Goal: Communication & Community: Answer question/provide support

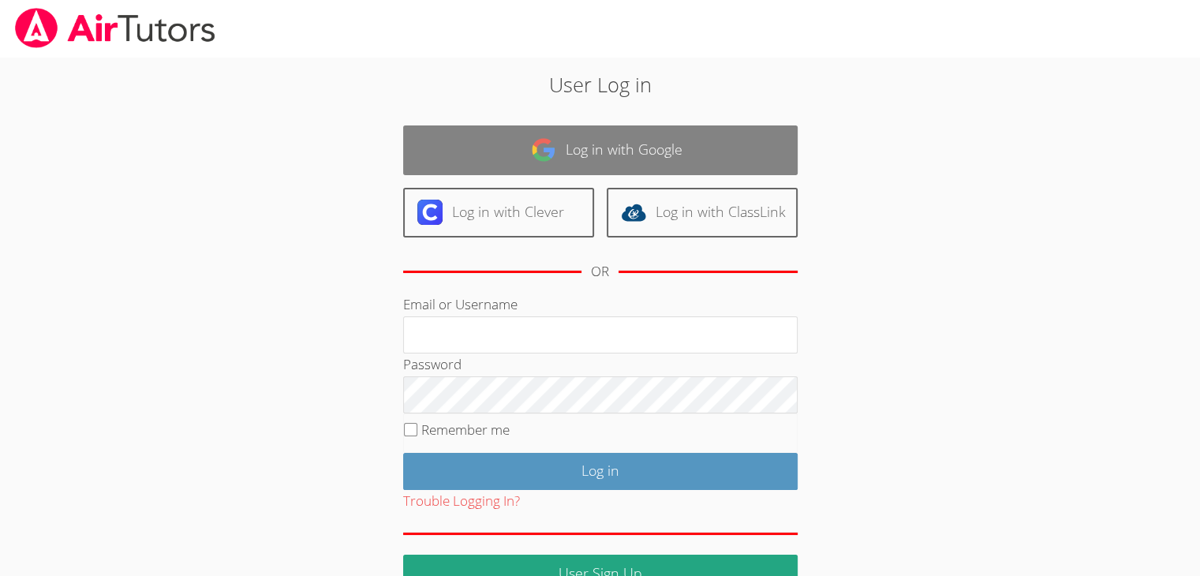
click at [740, 145] on link "Log in with Google" at bounding box center [600, 150] width 394 height 50
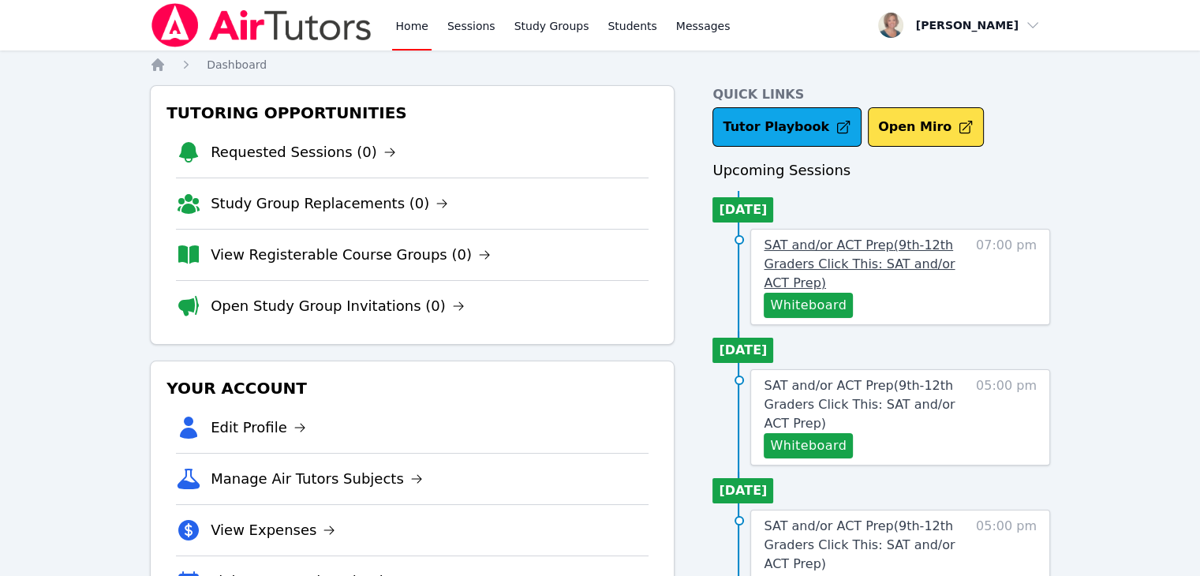
click at [858, 246] on span "SAT and/or ACT Prep ( 9th-12th Graders Click This: SAT and/or ACT Prep )" at bounding box center [859, 263] width 191 height 53
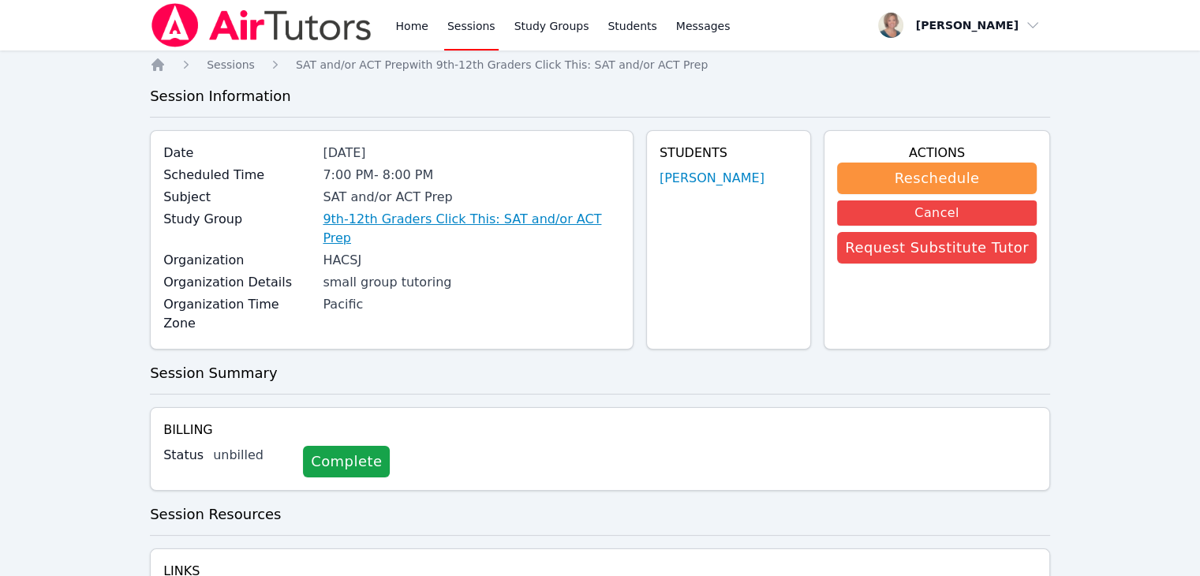
click at [488, 219] on link "9th-12th Graders Click This: SAT and/or ACT Prep" at bounding box center [471, 229] width 297 height 38
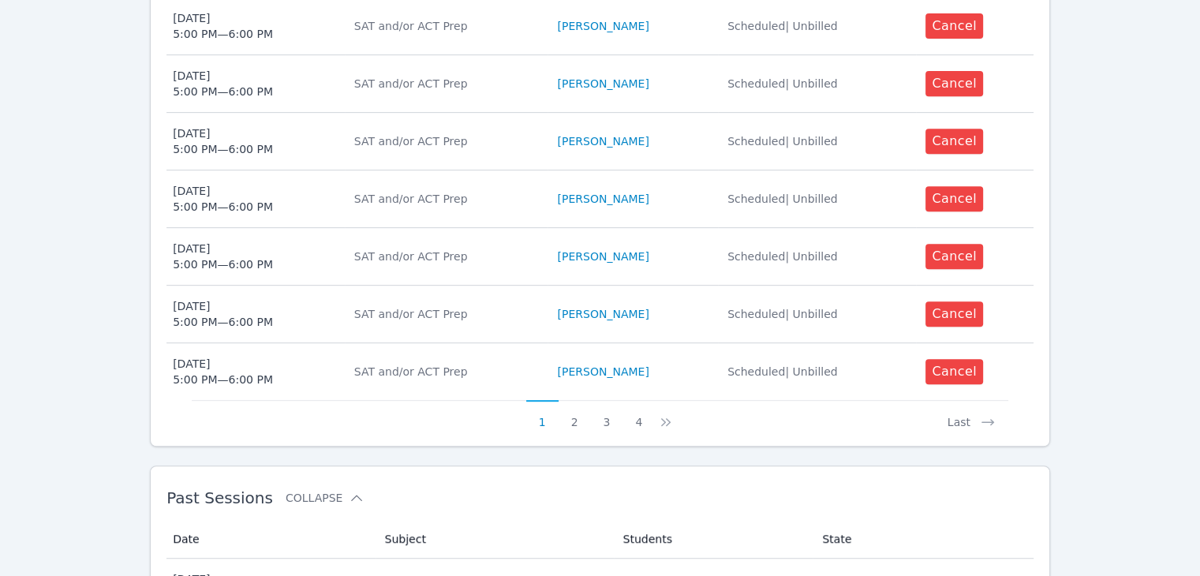
scroll to position [881, 0]
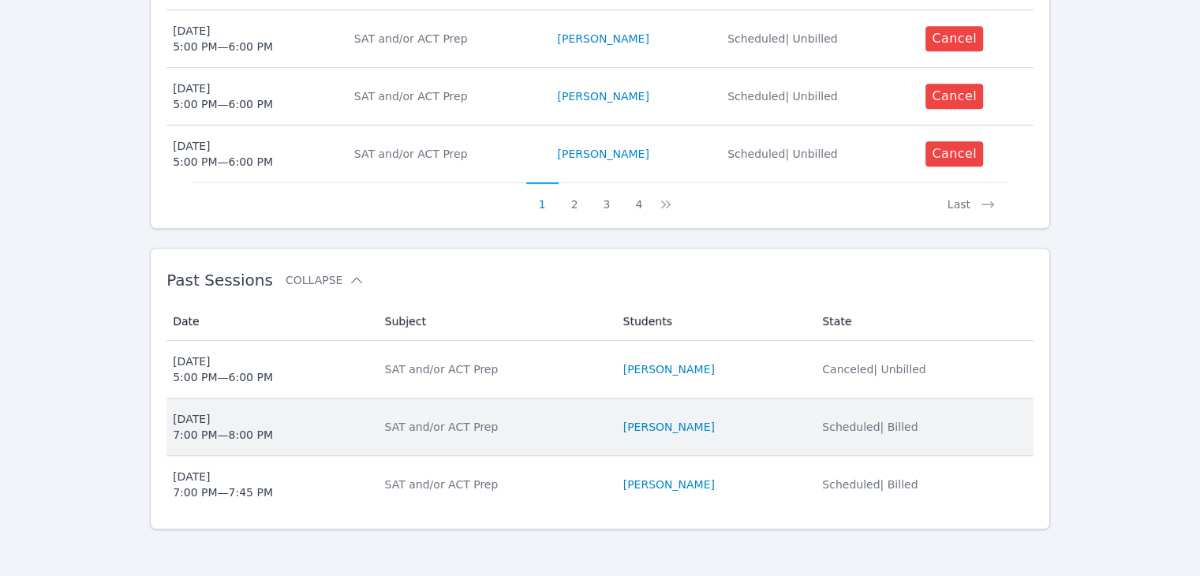
click at [713, 429] on li "[PERSON_NAME]" at bounding box center [713, 427] width 181 height 16
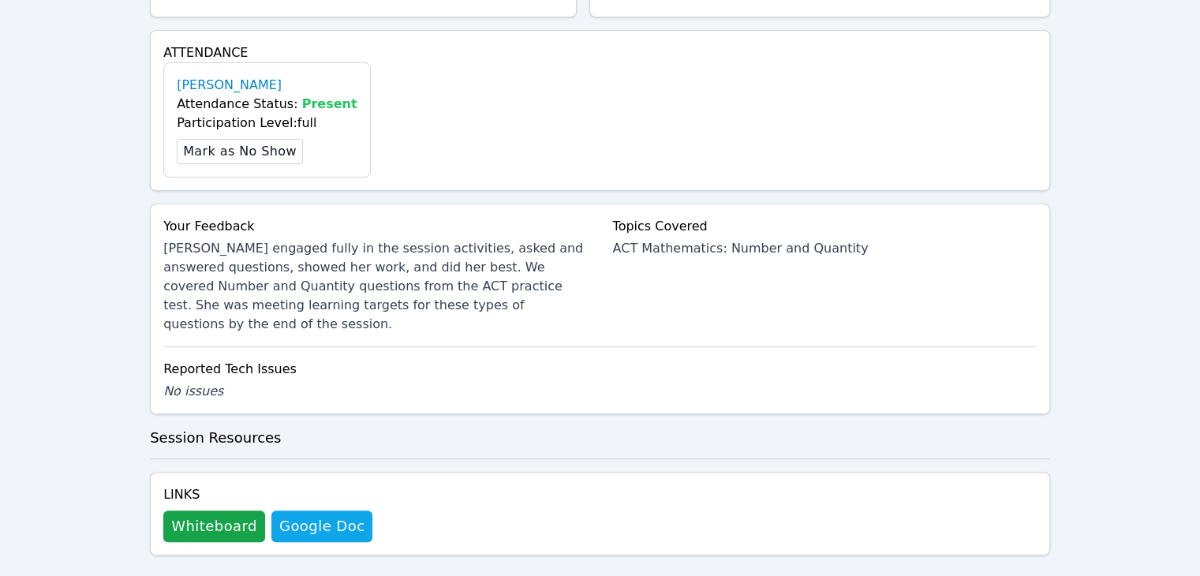
scroll to position [451, 0]
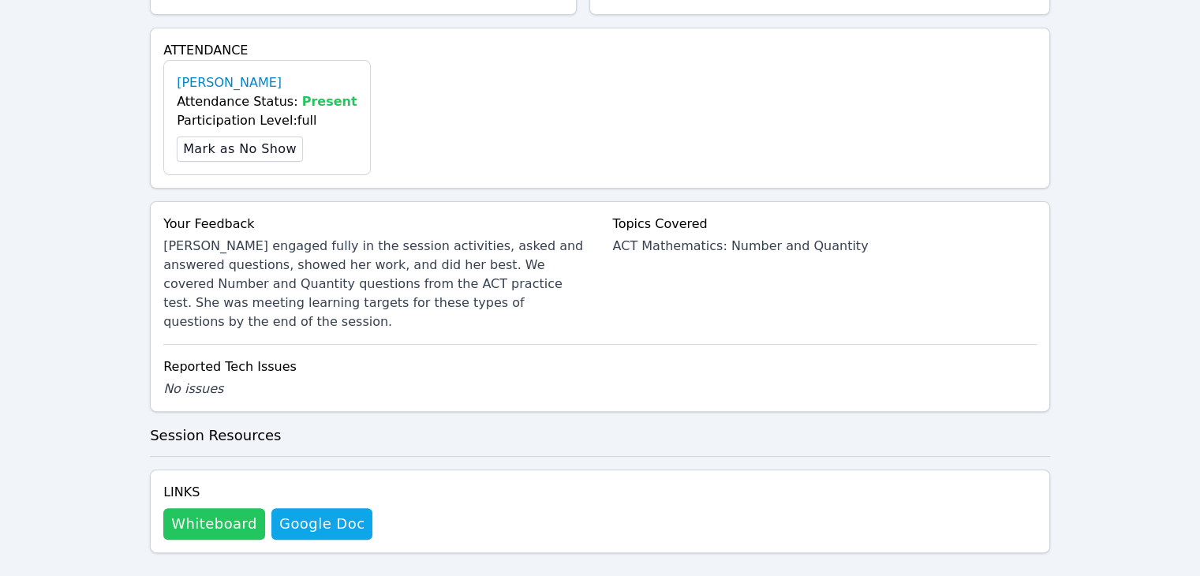
click at [191, 508] on button "Whiteboard" at bounding box center [214, 524] width 102 height 32
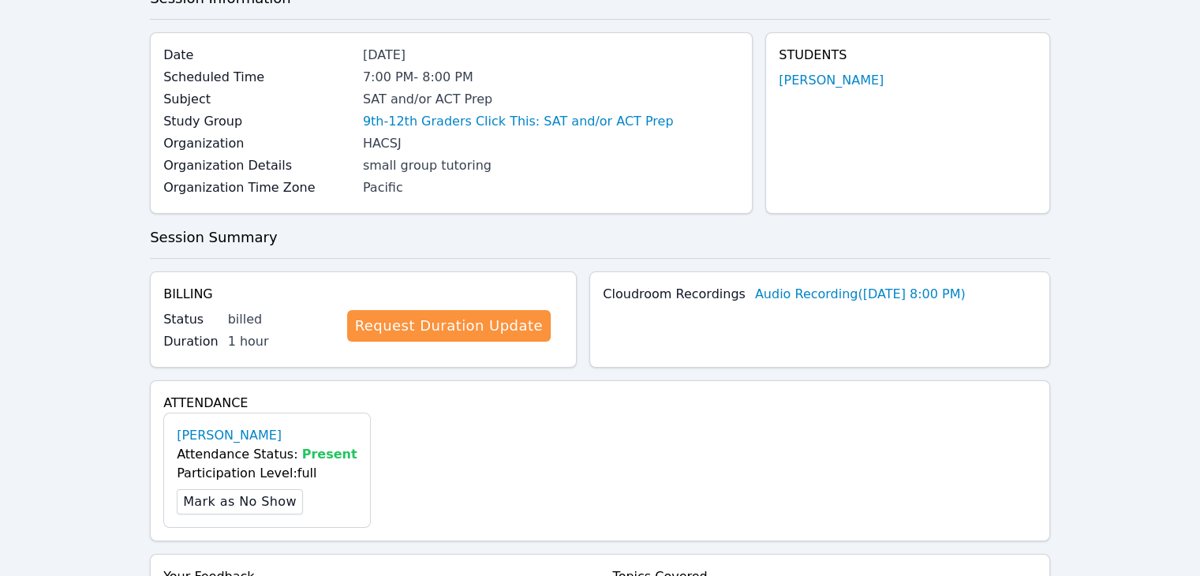
scroll to position [0, 0]
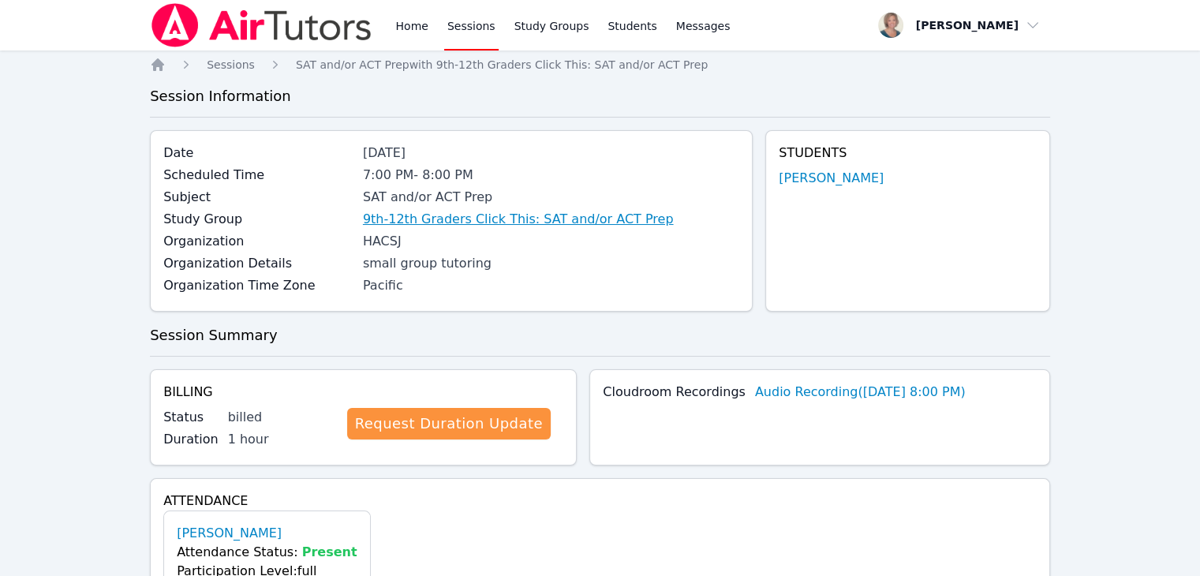
click at [420, 219] on link "9th-12th Graders Click This: SAT and/or ACT Prep" at bounding box center [518, 219] width 311 height 19
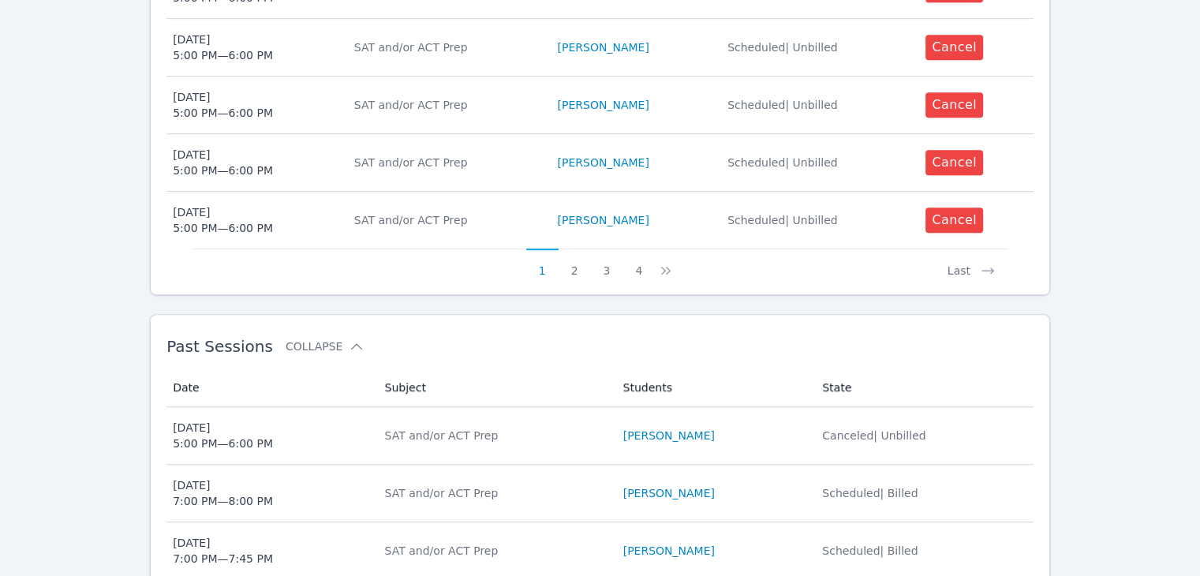
scroll to position [881, 0]
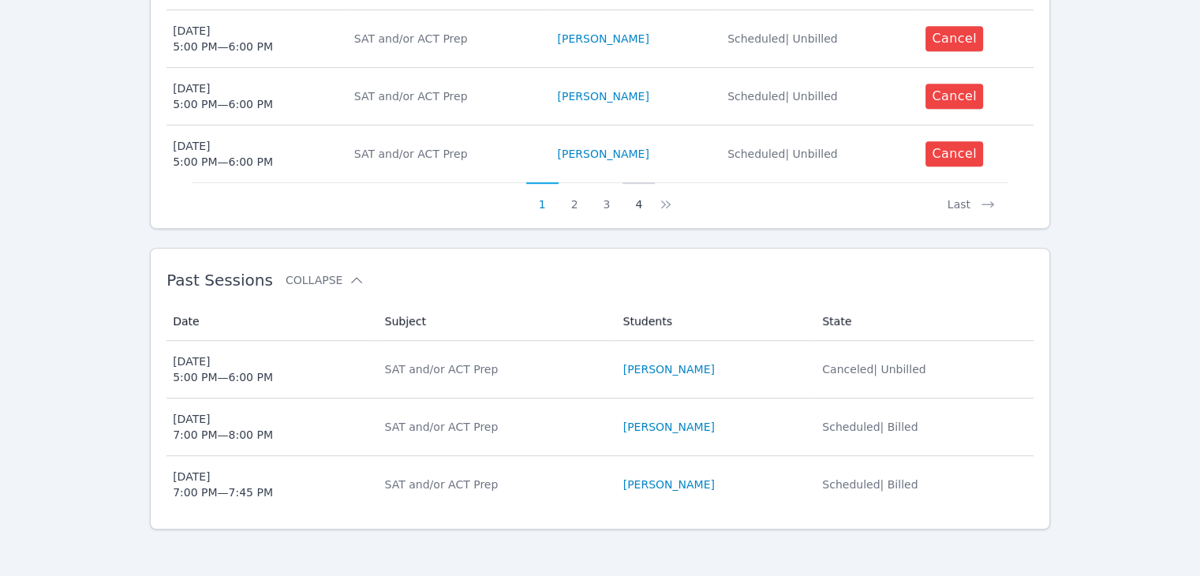
click at [637, 206] on button "4" at bounding box center [639, 197] width 32 height 30
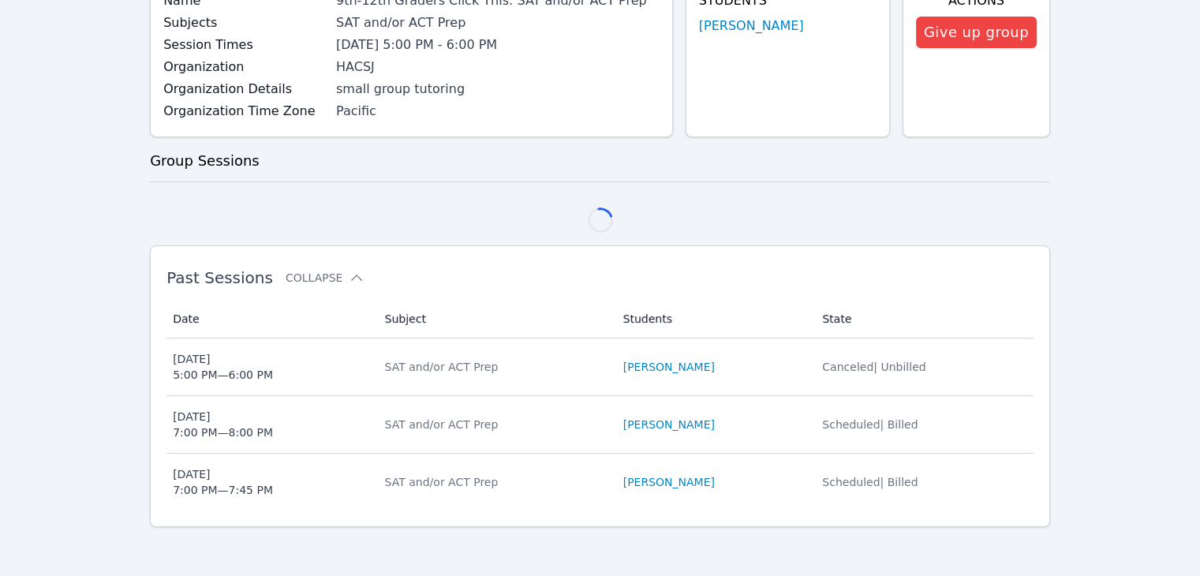
scroll to position [824, 0]
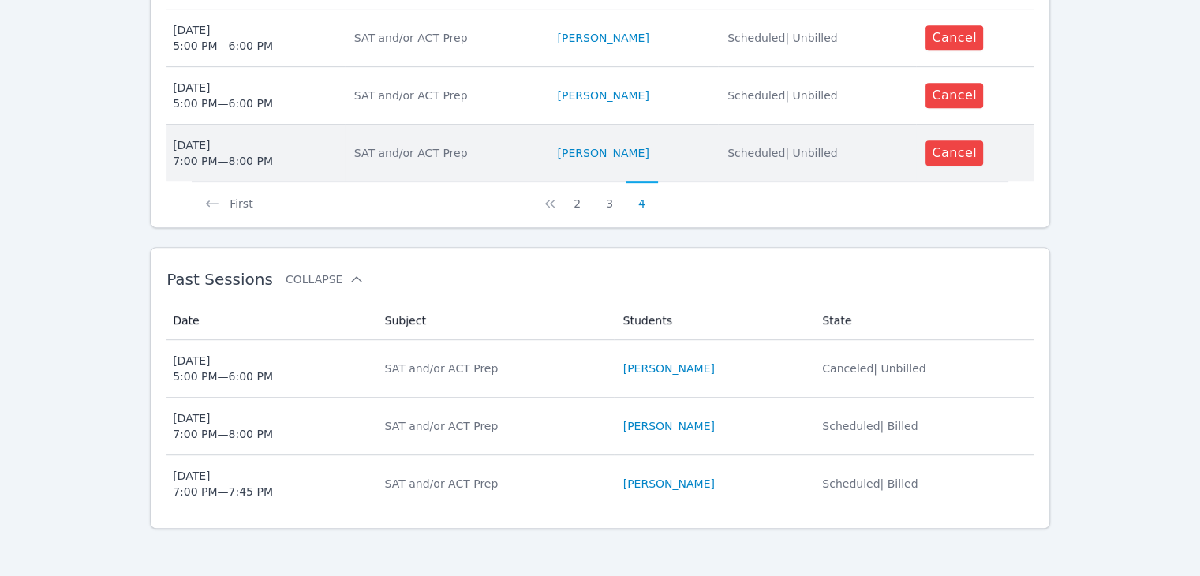
click at [401, 153] on div "SAT and/or ACT Prep" at bounding box center [446, 153] width 185 height 16
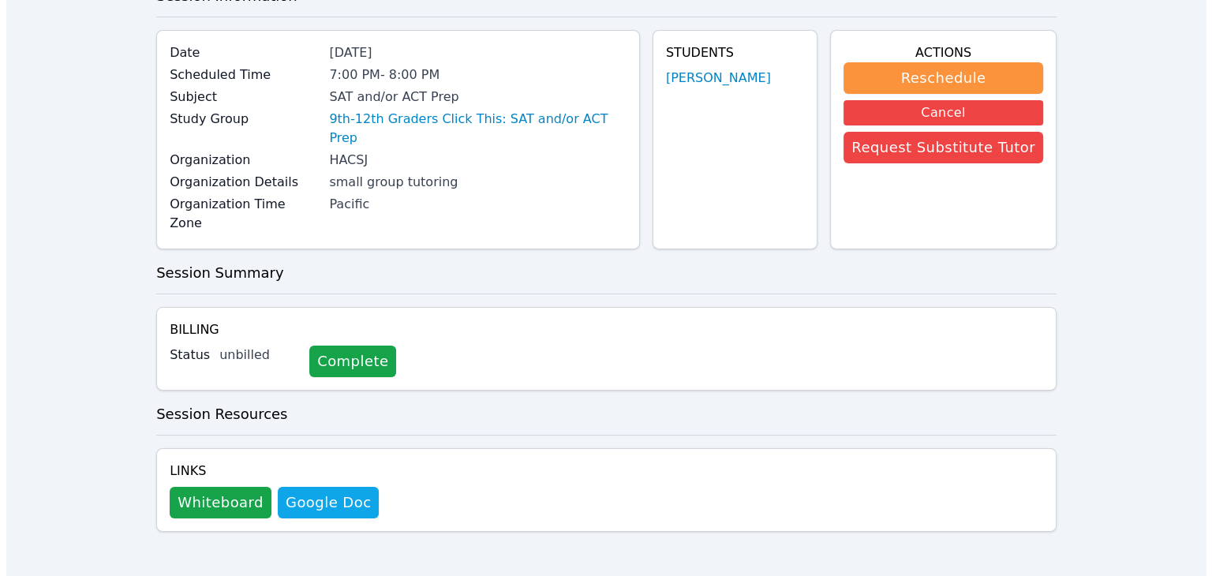
scroll to position [61, 0]
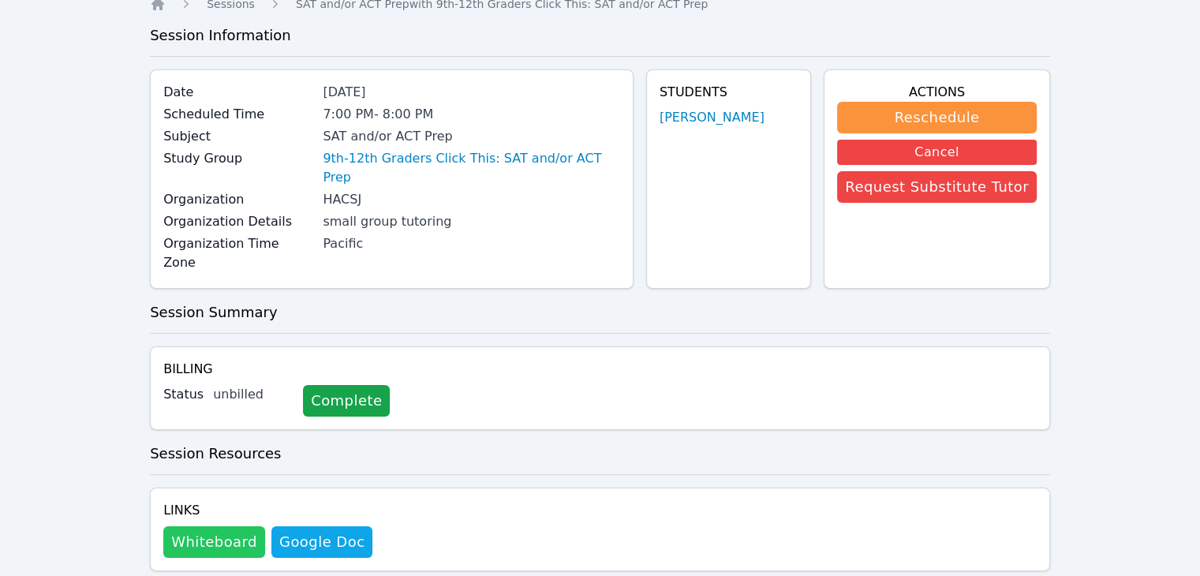
click at [230, 526] on button "Whiteboard" at bounding box center [214, 542] width 102 height 32
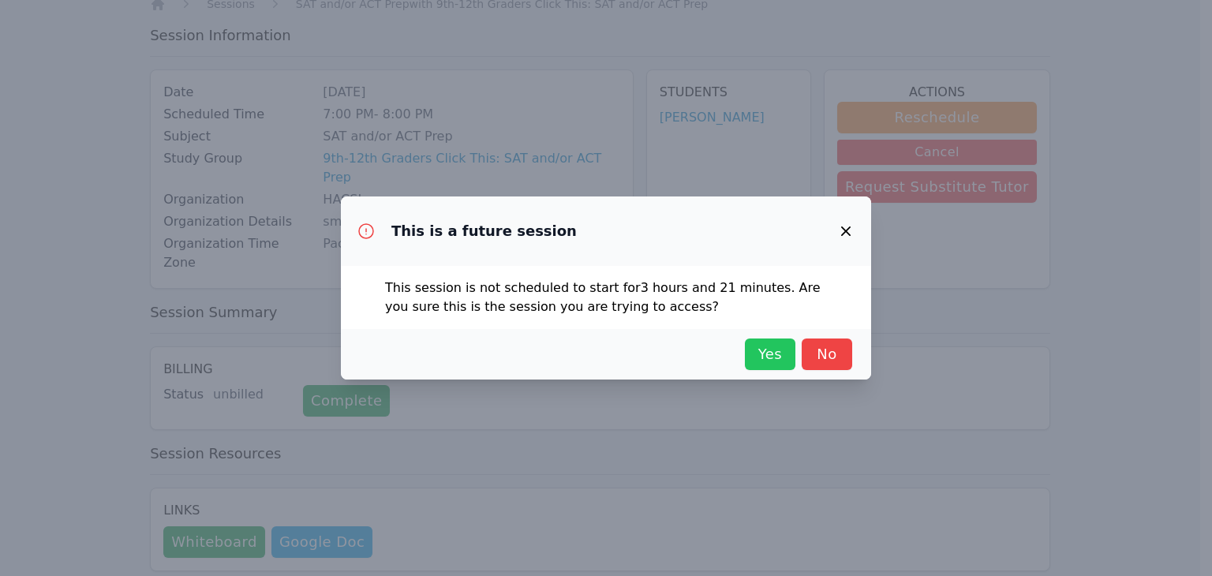
drag, startPoint x: 761, startPoint y: 345, endPoint x: 766, endPoint y: 353, distance: 9.2
click at [766, 353] on span "Yes" at bounding box center [770, 354] width 35 height 22
